Goal: Task Accomplishment & Management: Manage account settings

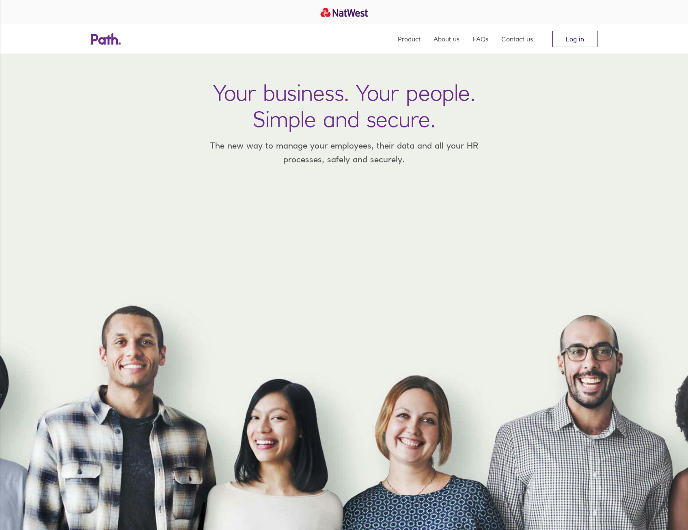
click at [584, 32] on link "Log in" at bounding box center [575, 39] width 45 height 16
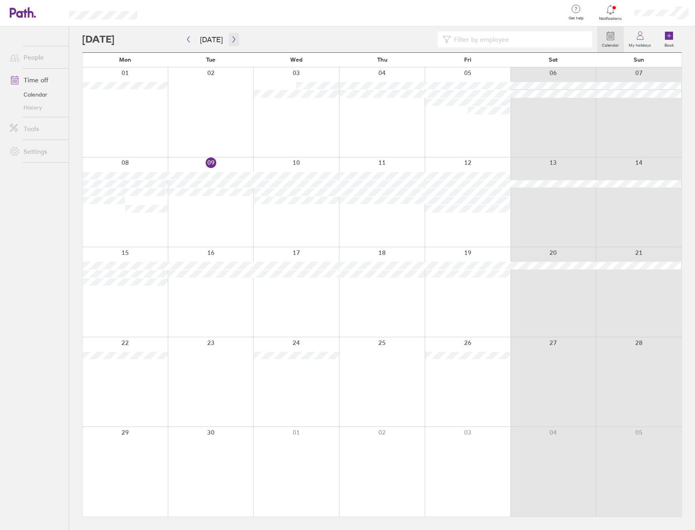
click at [233, 46] on button "button" at bounding box center [234, 39] width 10 height 13
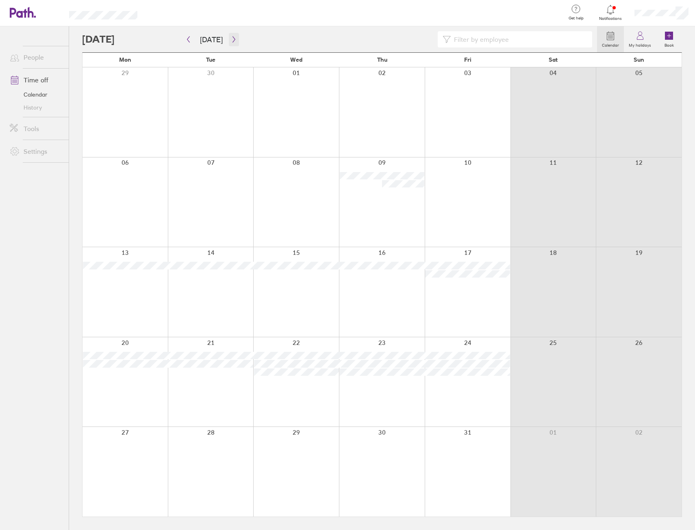
click at [229, 40] on button "button" at bounding box center [234, 39] width 10 height 13
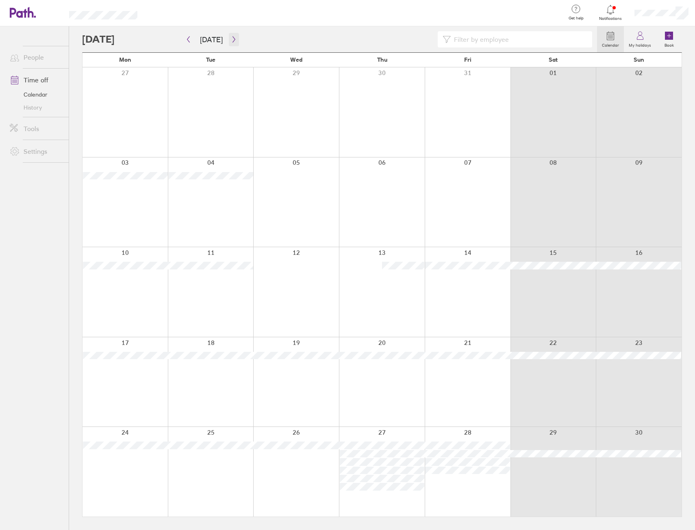
click at [232, 42] on icon "button" at bounding box center [233, 40] width 2 height 6
